Goal: Information Seeking & Learning: Learn about a topic

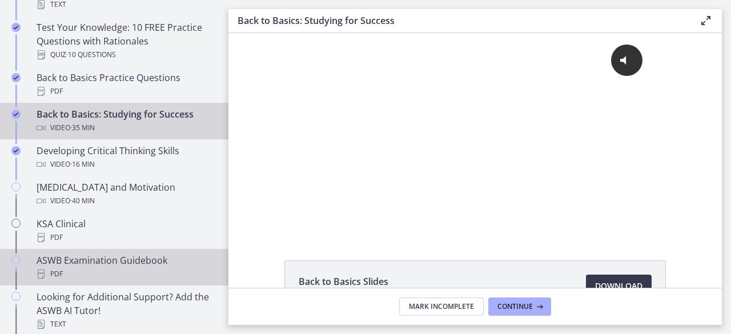
click at [25, 254] on link "ASWB Examination Guidebook PDF" at bounding box center [114, 267] width 229 height 37
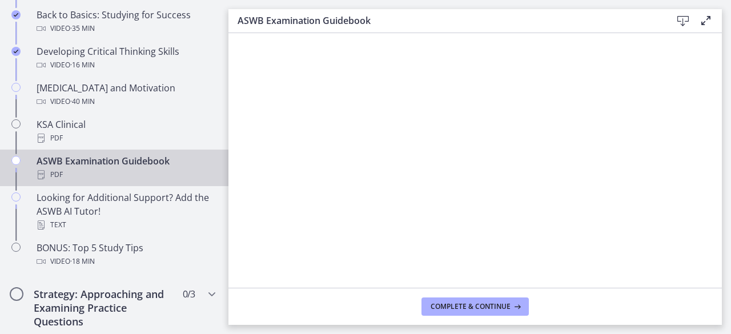
scroll to position [440, 0]
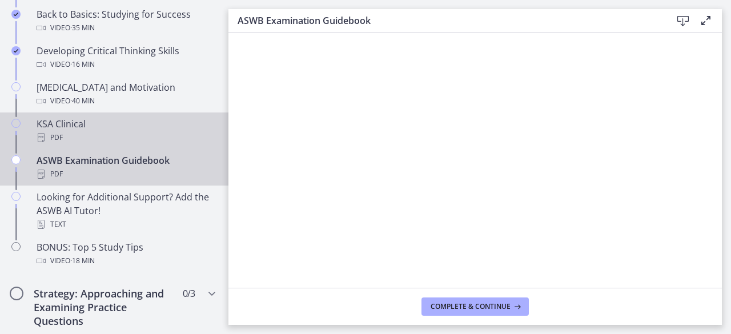
click at [15, 121] on icon "Chapters" at bounding box center [15, 123] width 9 height 9
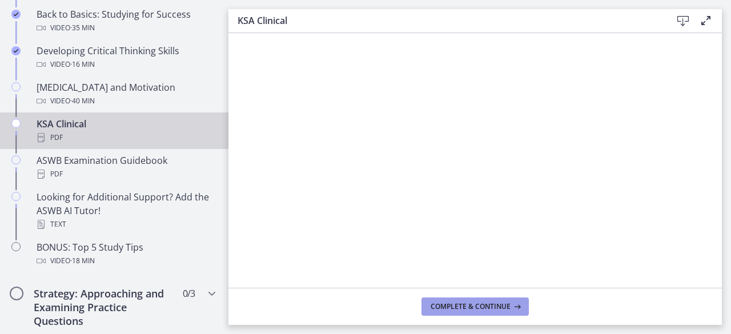
click at [462, 314] on button "Complete & continue" at bounding box center [475, 307] width 107 height 18
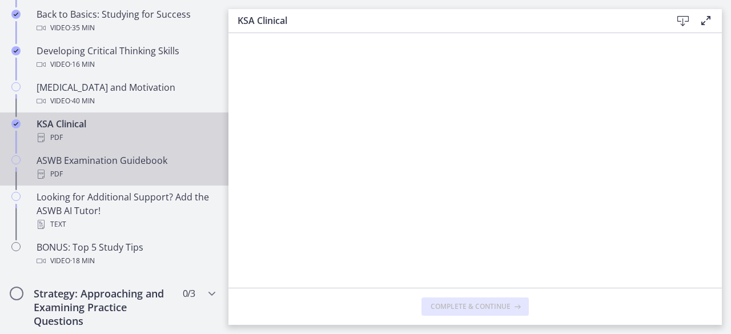
click at [174, 170] on div "PDF" at bounding box center [126, 174] width 178 height 14
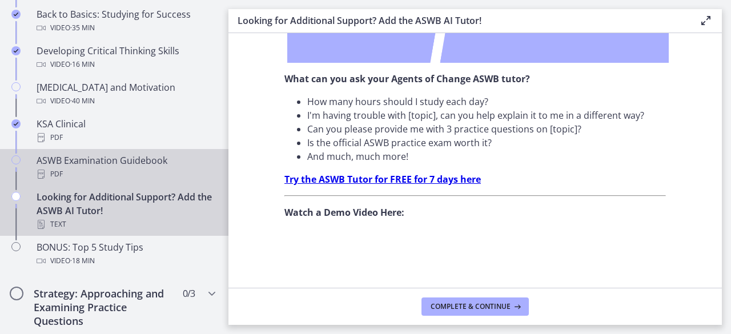
scroll to position [517, 0]
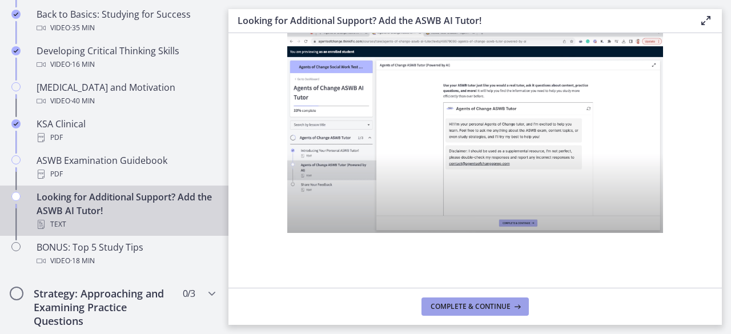
click at [481, 311] on button "Complete & continue" at bounding box center [475, 307] width 107 height 18
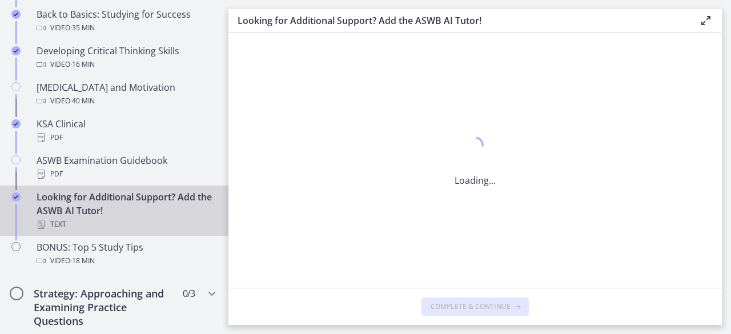
scroll to position [0, 0]
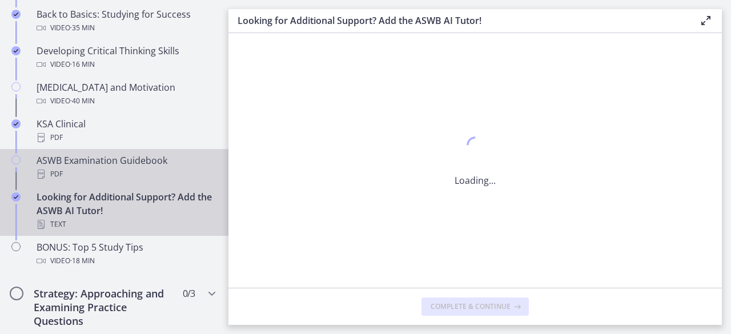
click at [163, 167] on div "PDF" at bounding box center [126, 174] width 178 height 14
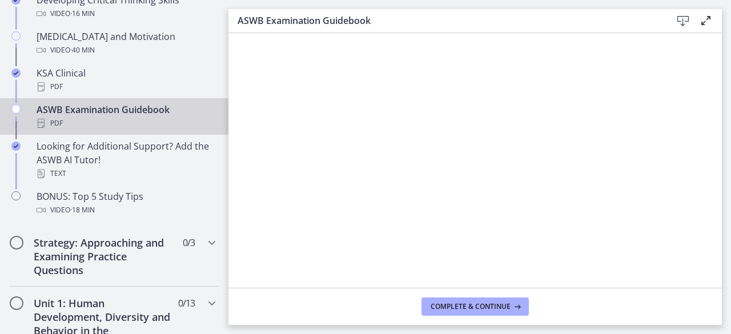
scroll to position [503, 0]
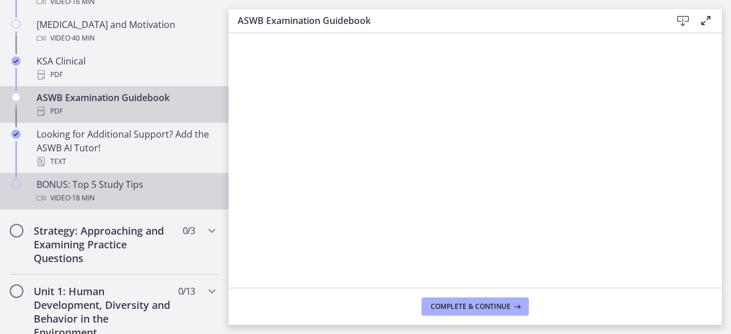
click at [141, 188] on div "BONUS: Top 5 Study Tips Video · 18 min" at bounding box center [126, 191] width 178 height 27
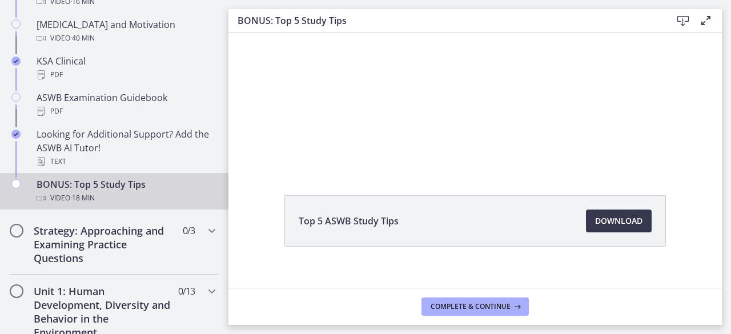
scroll to position [79, 0]
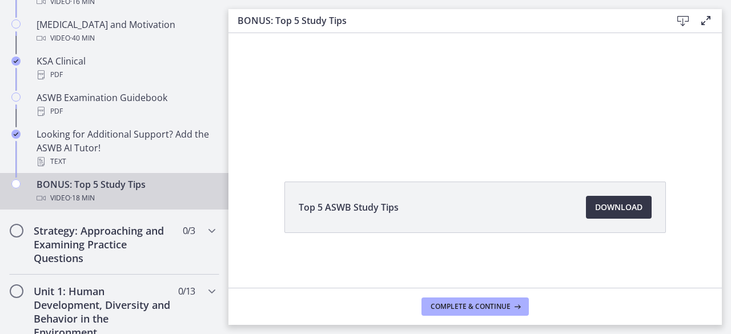
click at [599, 209] on span "Download Opens in a new window" at bounding box center [618, 208] width 47 height 14
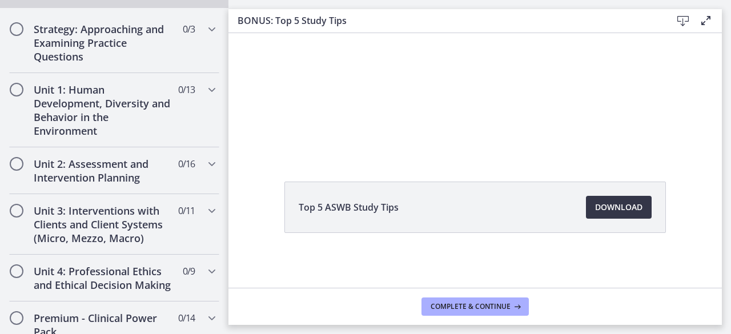
scroll to position [711, 0]
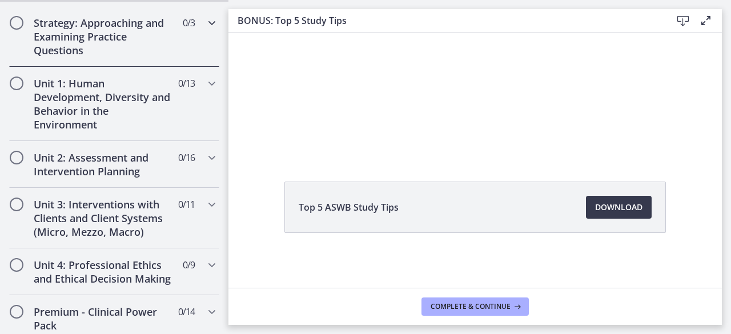
click at [121, 41] on h2 "Strategy: Approaching and Examining Practice Questions" at bounding box center [103, 36] width 139 height 41
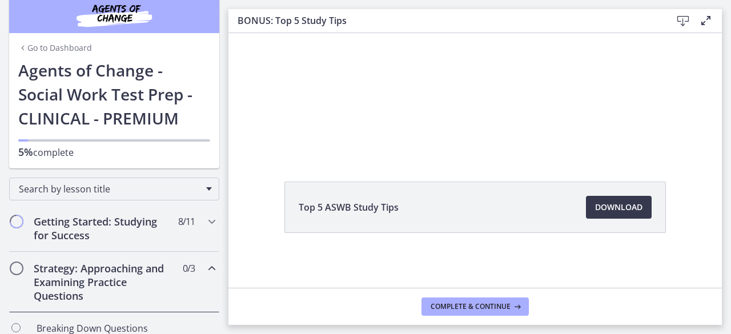
scroll to position [0, 0]
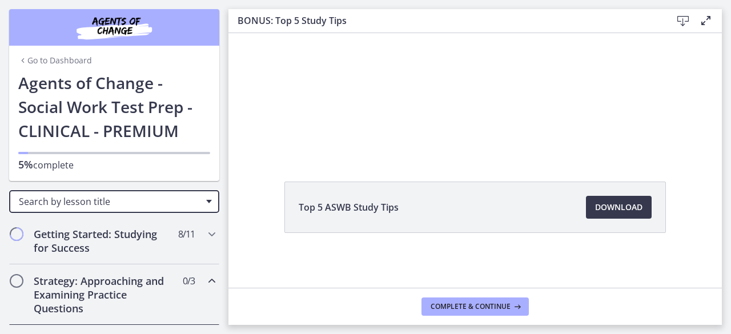
click at [195, 197] on div "Search by lesson title" at bounding box center [114, 201] width 210 height 23
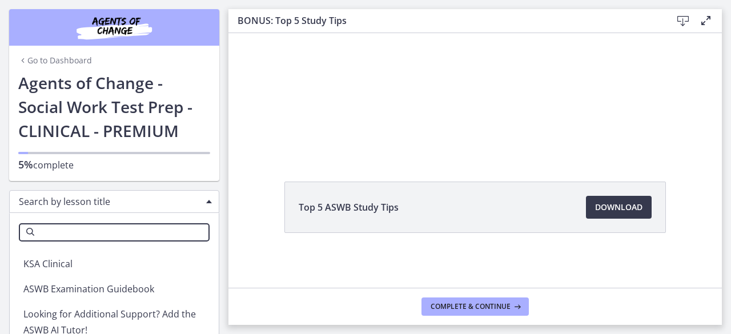
scroll to position [231, 0]
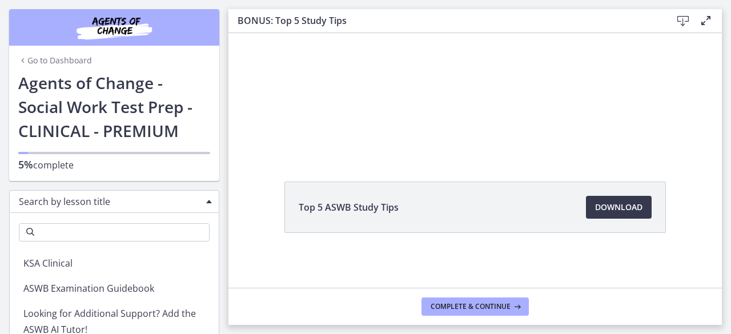
click at [194, 200] on div "Search by lesson title" at bounding box center [114, 201] width 210 height 23
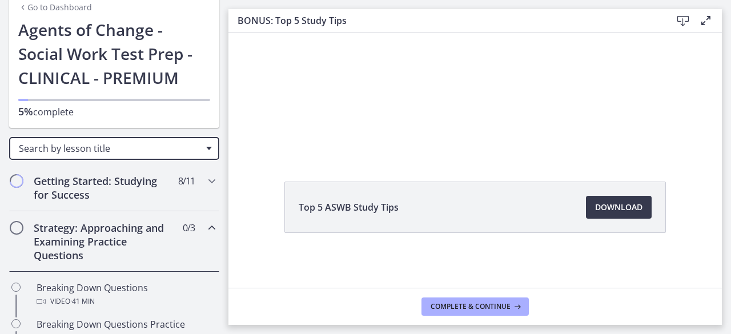
scroll to position [55, 0]
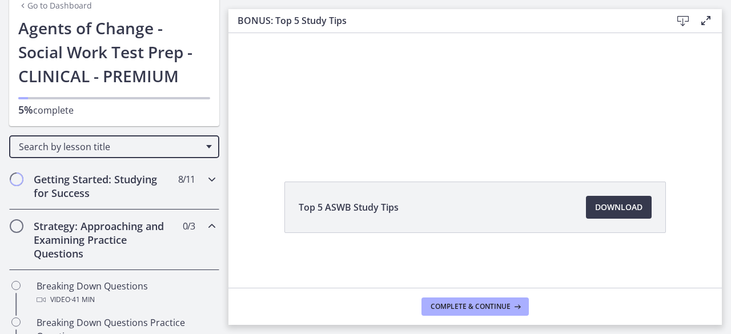
click at [208, 174] on icon "Chapters" at bounding box center [212, 180] width 14 height 14
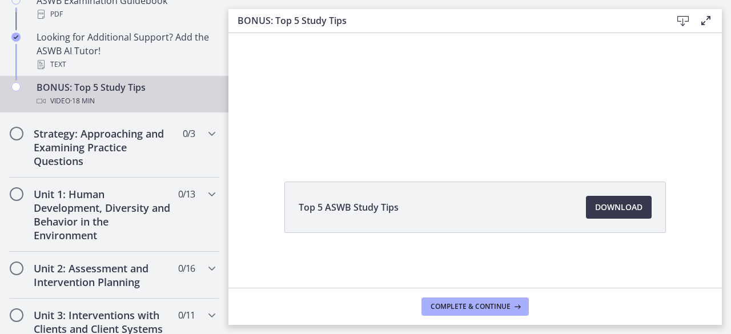
scroll to position [600, 0]
click at [205, 129] on icon "Chapters" at bounding box center [212, 134] width 14 height 14
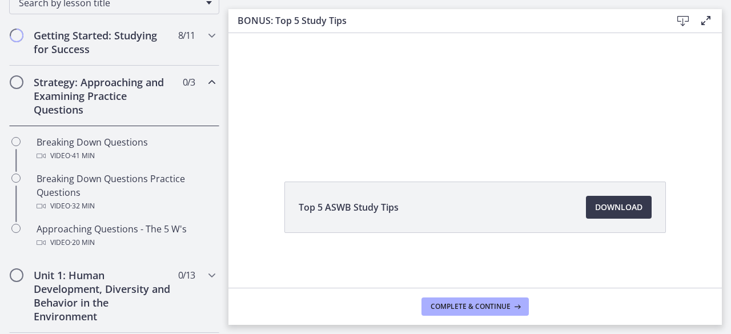
scroll to position [209, 0]
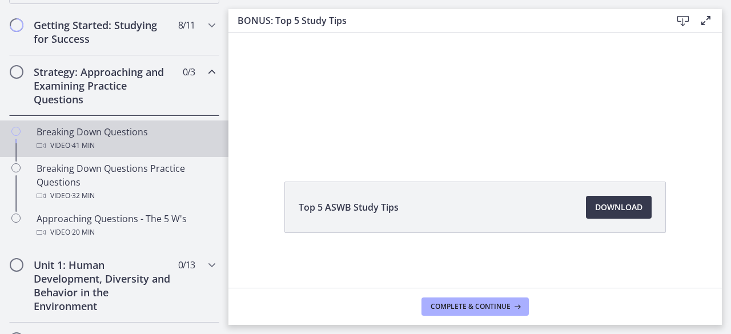
click at [127, 137] on div "Breaking Down Questions Video · 41 min" at bounding box center [126, 138] width 178 height 27
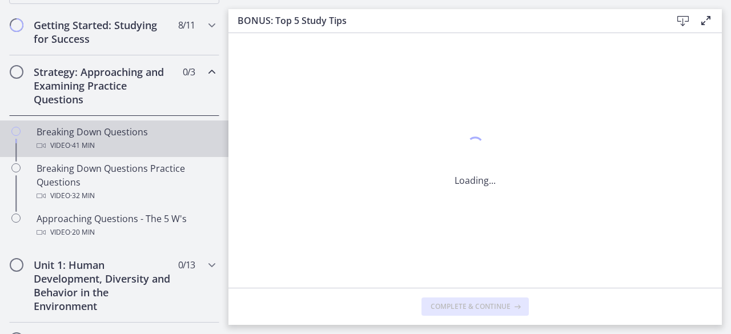
scroll to position [0, 0]
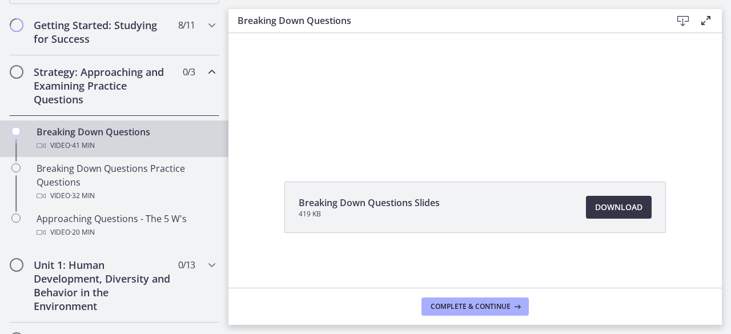
click at [600, 206] on span "Download Opens in a new window" at bounding box center [618, 208] width 47 height 14
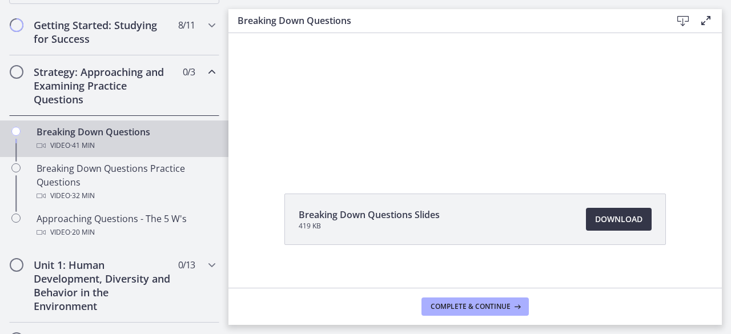
scroll to position [79, 0]
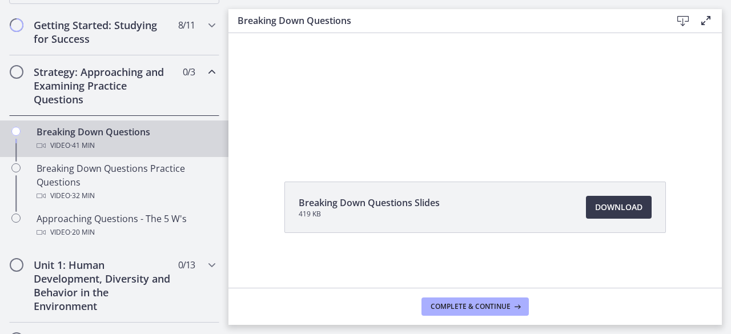
click at [432, 260] on div "Breaking Down Questions Slides 419 KB Download Opens in a new window" at bounding box center [475, 235] width 400 height 106
click at [448, 106] on div at bounding box center [476, 54] width 358 height 201
click at [451, 63] on div at bounding box center [476, 54] width 358 height 201
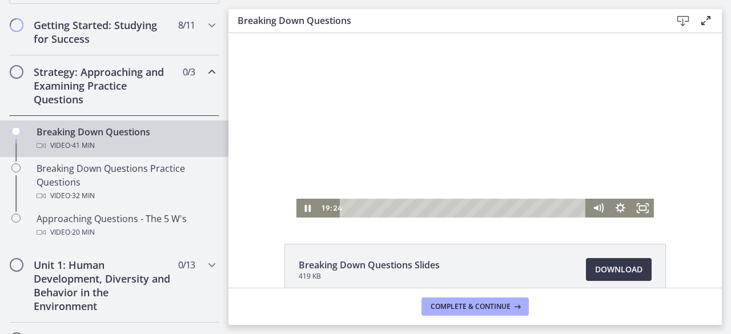
scroll to position [0, 0]
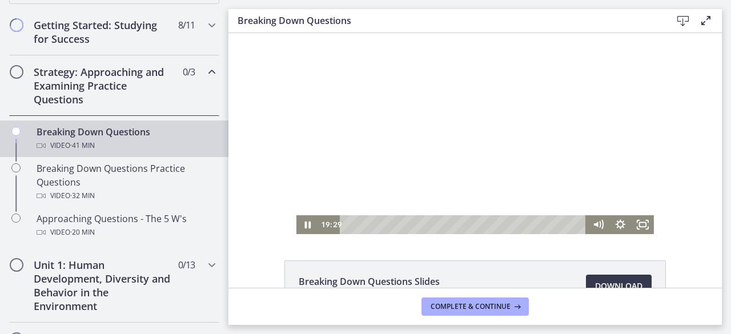
click at [412, 222] on div "Playbar" at bounding box center [464, 224] width 233 height 19
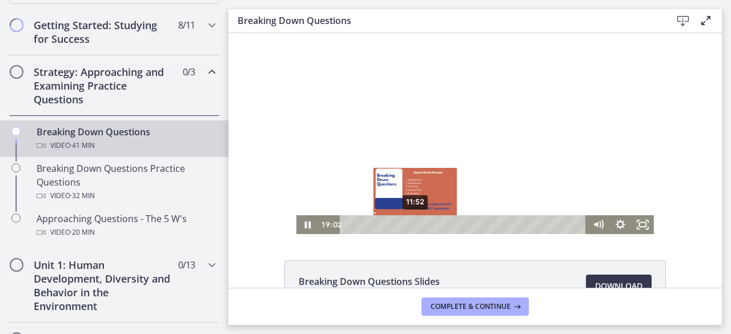
click at [378, 250] on div "Breaking Down Questions Slides 419 KB Download Opens in a new window" at bounding box center [476, 160] width 494 height 255
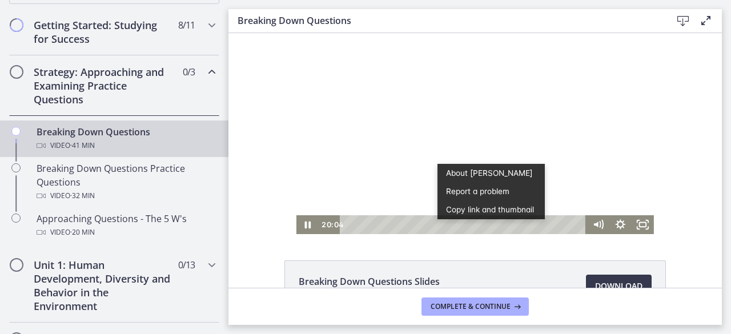
click at [424, 136] on div at bounding box center [476, 133] width 358 height 201
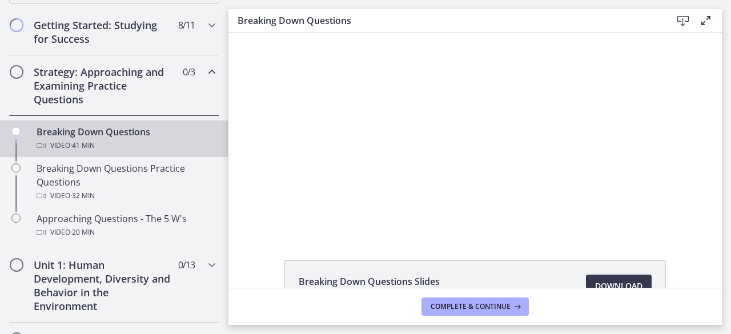
click at [409, 129] on div at bounding box center [476, 133] width 358 height 201
click at [405, 205] on div at bounding box center [476, 133] width 358 height 201
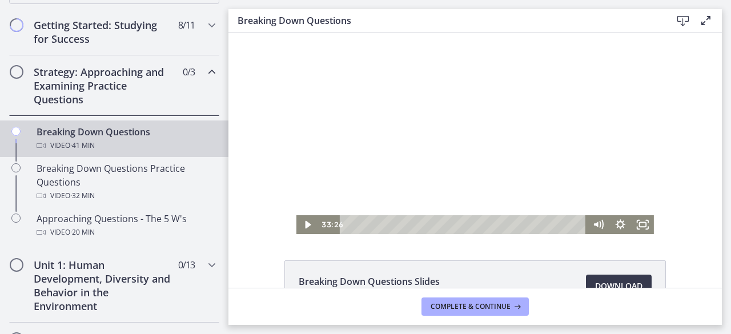
click at [529, 225] on div "11:52" at bounding box center [464, 224] width 233 height 19
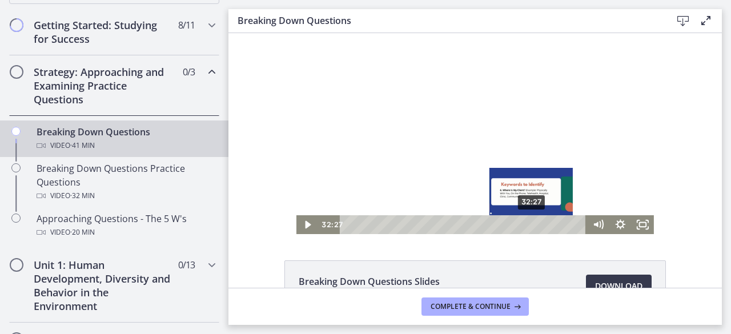
click at [430, 143] on div at bounding box center [476, 133] width 358 height 201
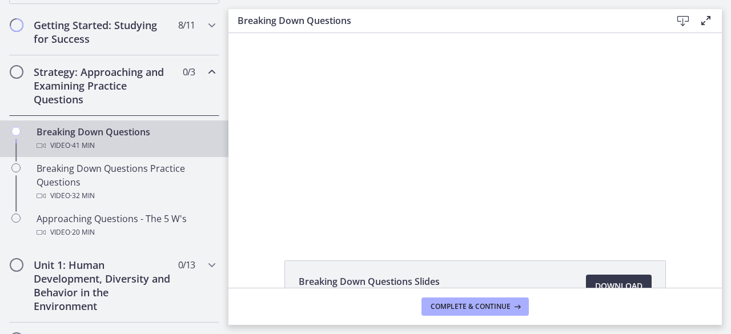
click at [439, 126] on div at bounding box center [476, 133] width 358 height 201
